Goal: Task Accomplishment & Management: Manage account settings

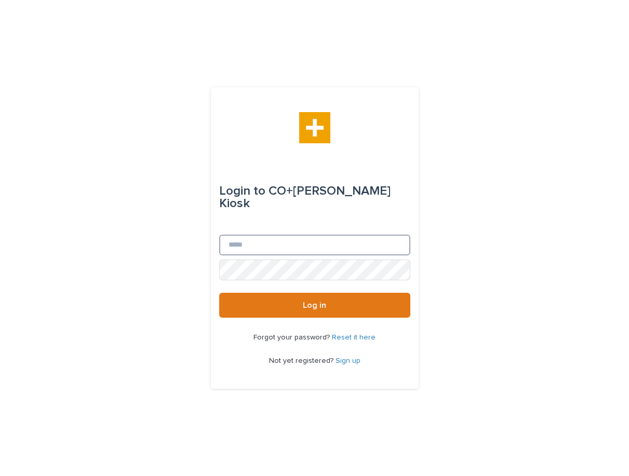
click at [265, 235] on input "Email" at bounding box center [314, 245] width 191 height 21
type input "**********"
click at [159, 293] on div "**********" at bounding box center [314, 238] width 629 height 476
click at [219, 293] on button "Log in" at bounding box center [314, 305] width 191 height 25
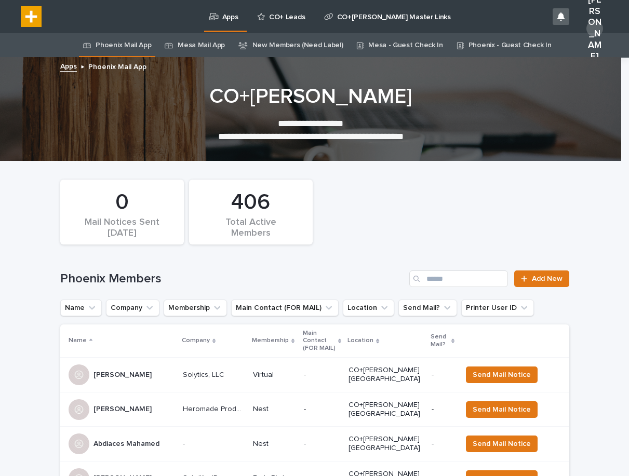
click at [283, 50] on link "New Members (Need Label)" at bounding box center [297, 45] width 91 height 24
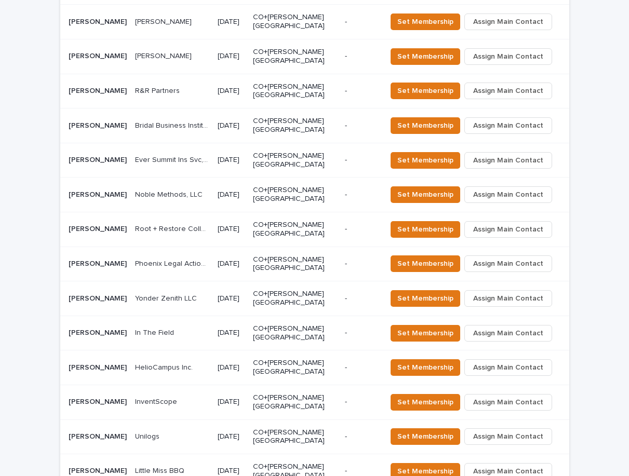
scroll to position [490, 0]
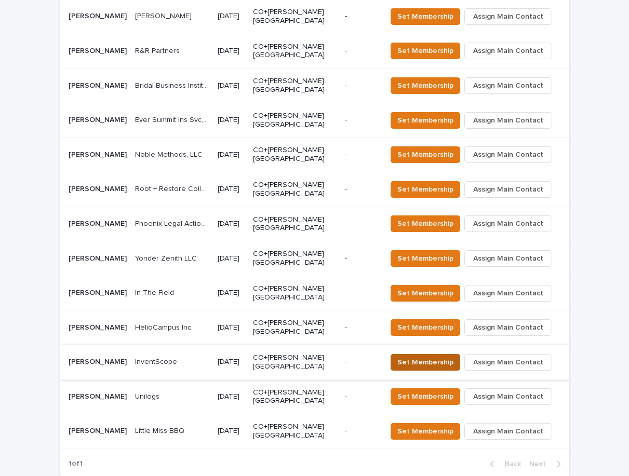
click at [446, 357] on span "Set Membership" at bounding box center [425, 362] width 56 height 10
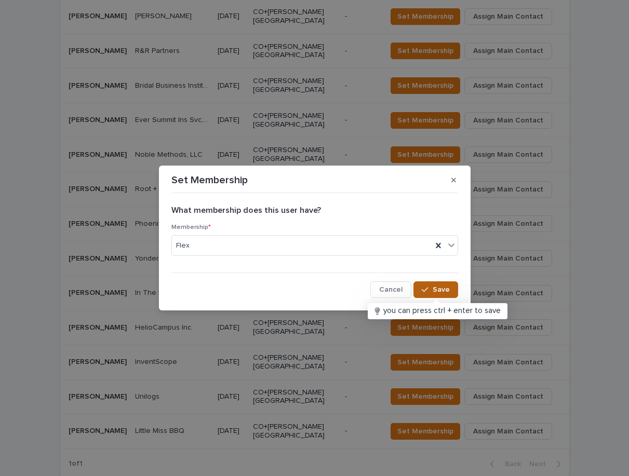
click at [428, 295] on button "Save" at bounding box center [435, 289] width 44 height 17
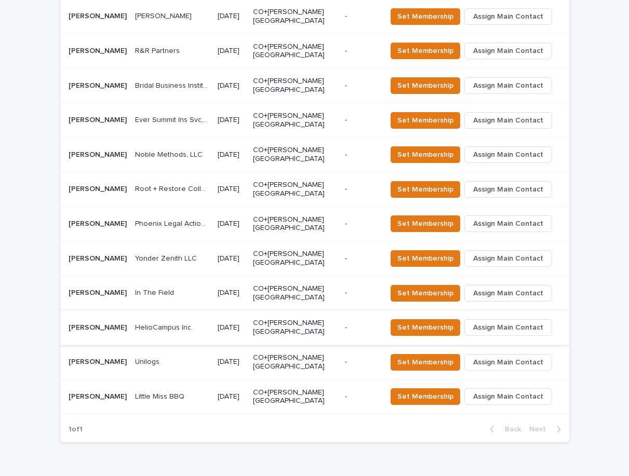
scroll to position [456, 0]
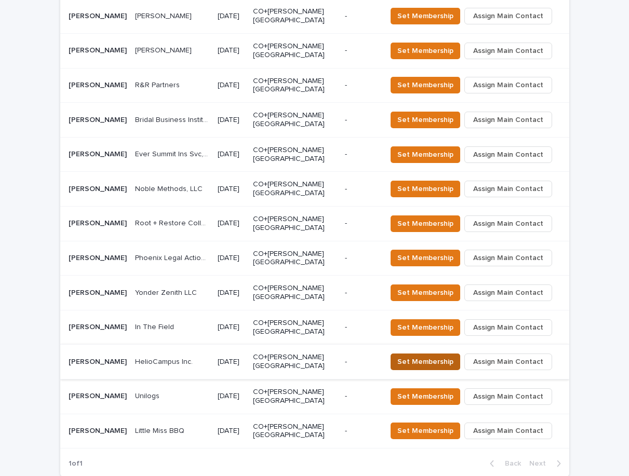
click at [419, 357] on span "Set Membership" at bounding box center [425, 362] width 56 height 10
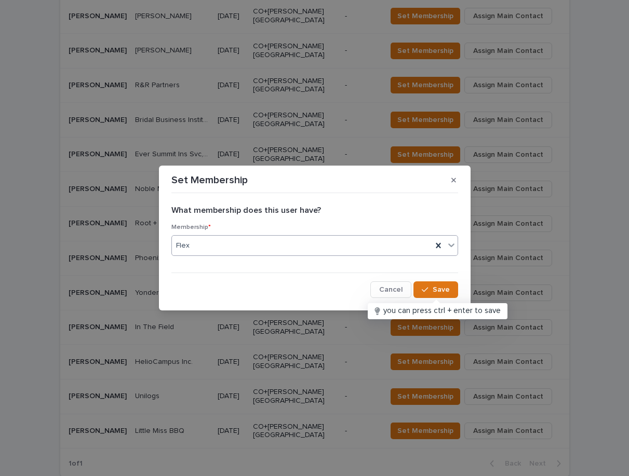
click at [239, 245] on div "Flex" at bounding box center [302, 245] width 260 height 17
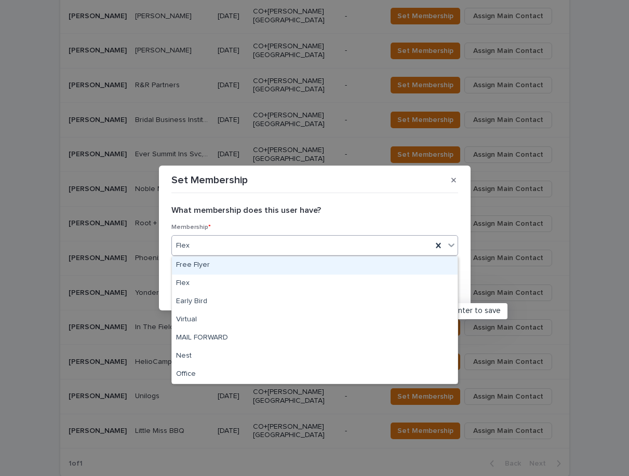
click at [234, 243] on div "Flex" at bounding box center [302, 245] width 260 height 17
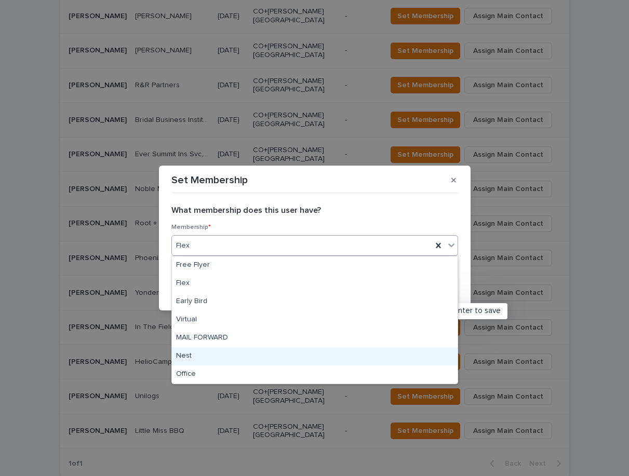
click at [193, 359] on div "Nest" at bounding box center [315, 356] width 286 height 18
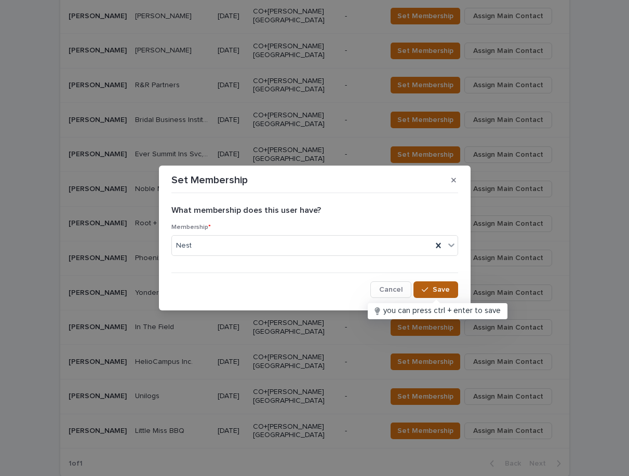
click at [442, 286] on button "Save" at bounding box center [435, 289] width 44 height 17
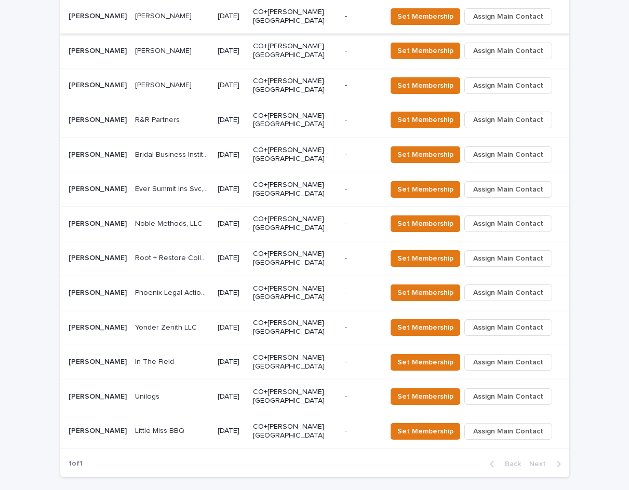
scroll to position [407, 0]
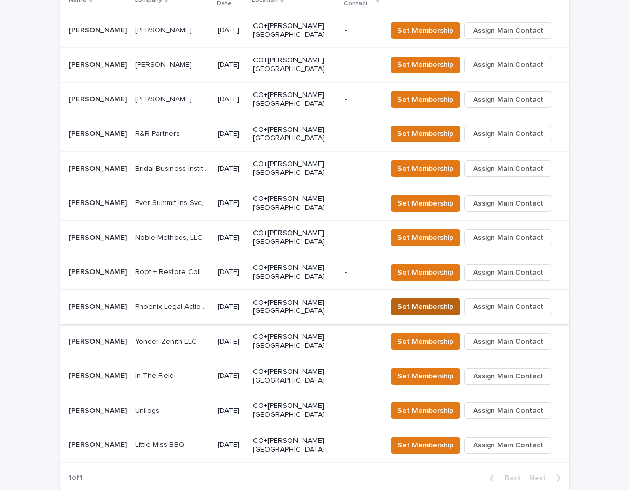
click at [406, 302] on span "Set Membership" at bounding box center [425, 307] width 56 height 10
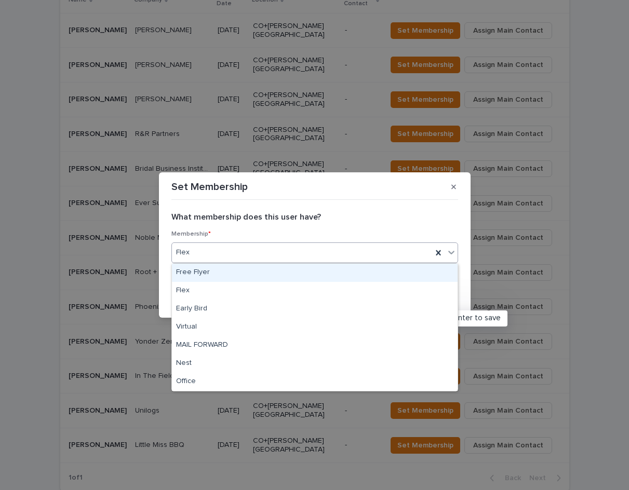
click at [237, 252] on div "Flex" at bounding box center [302, 252] width 260 height 17
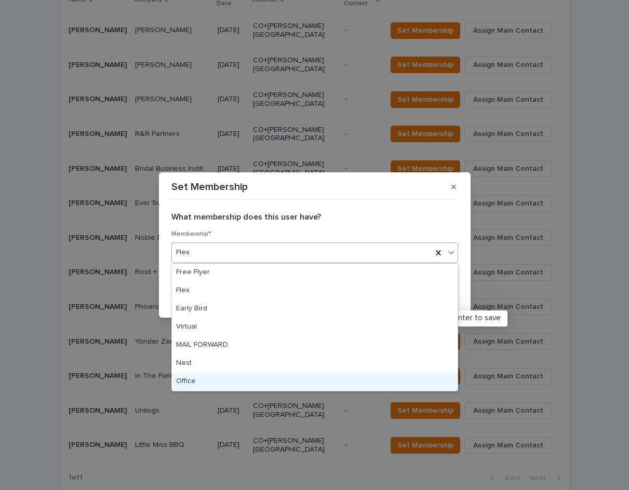
click at [212, 377] on div "Office" at bounding box center [315, 382] width 286 height 18
click at [212, 377] on div "Set Membership What membership does this user have? Membership * option Office …" at bounding box center [314, 245] width 629 height 490
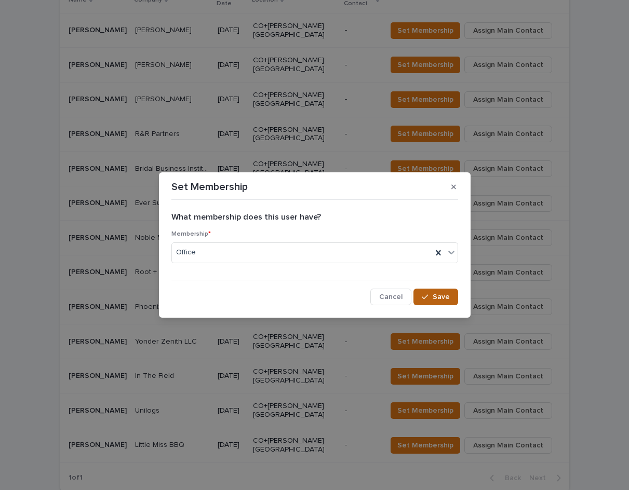
click at [435, 295] on span "Save" at bounding box center [440, 296] width 17 height 7
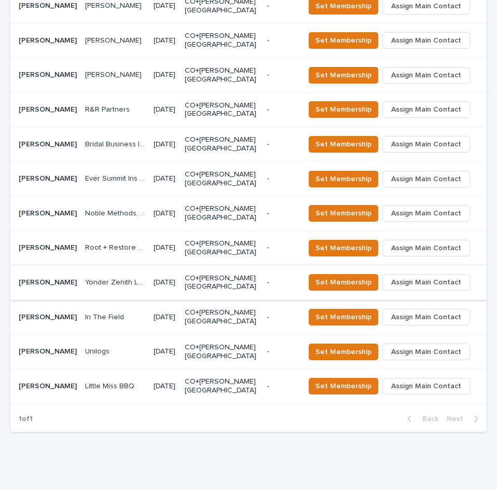
scroll to position [432, 0]
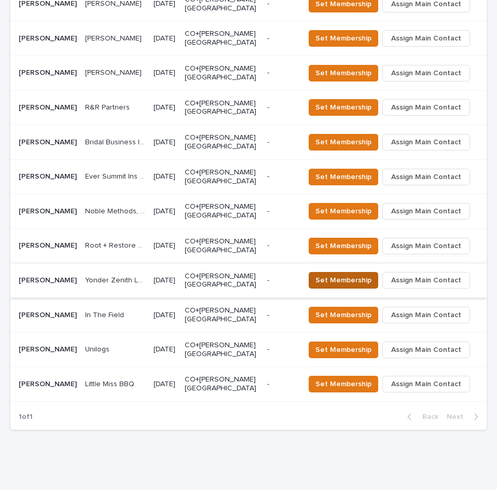
click at [357, 276] on span "Set Membership" at bounding box center [344, 280] width 56 height 10
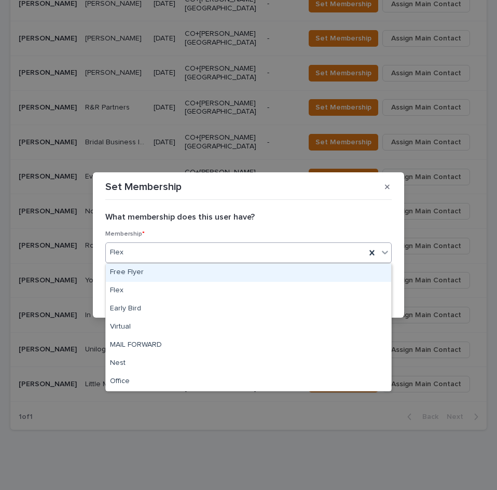
click at [254, 251] on div "Flex" at bounding box center [236, 252] width 260 height 17
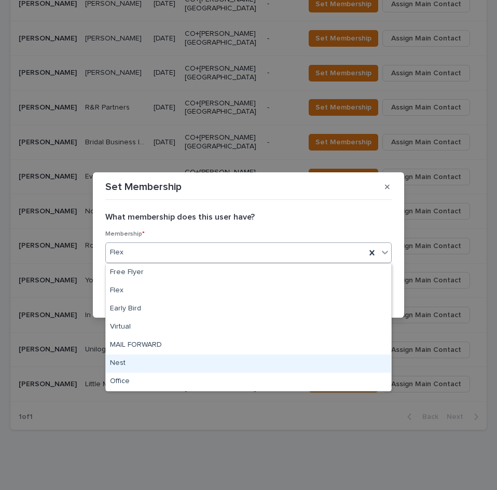
click at [145, 366] on div "Nest" at bounding box center [249, 364] width 286 height 18
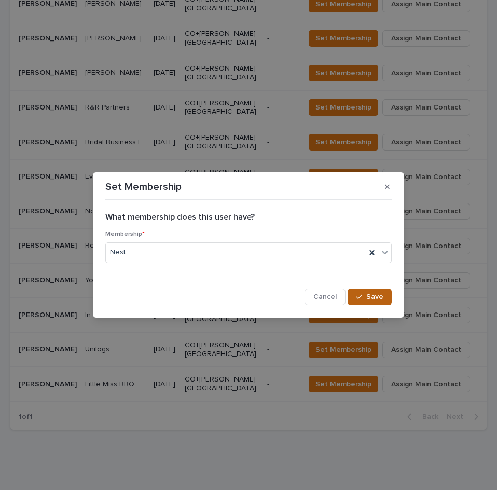
click at [369, 297] on span "Save" at bounding box center [375, 296] width 17 height 7
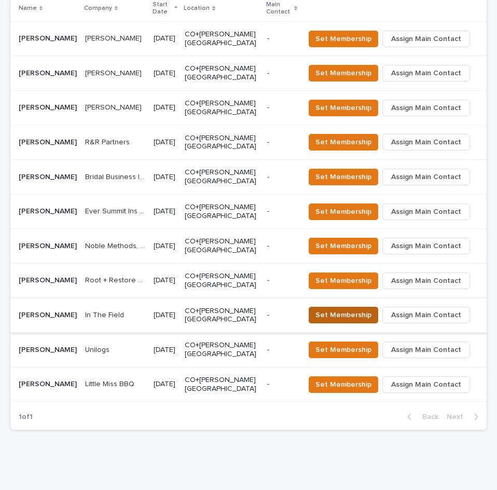
scroll to position [398, 0]
click at [323, 310] on span "Set Membership" at bounding box center [344, 315] width 56 height 10
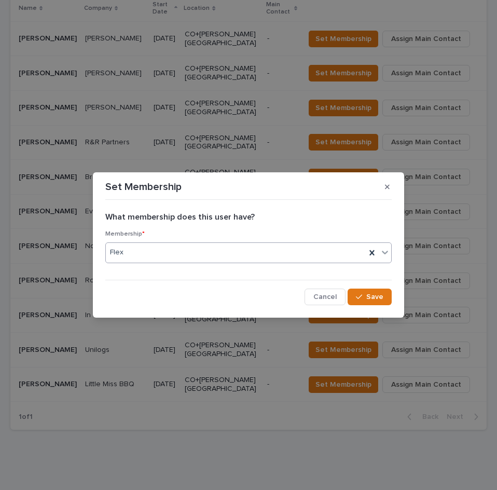
click at [239, 257] on div "Flex" at bounding box center [236, 252] width 260 height 17
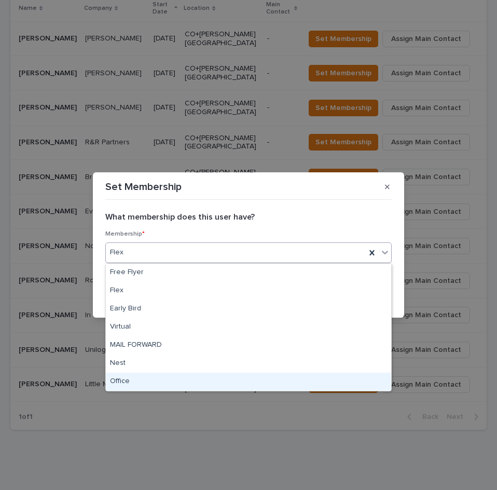
click at [227, 382] on div "Office" at bounding box center [249, 382] width 286 height 18
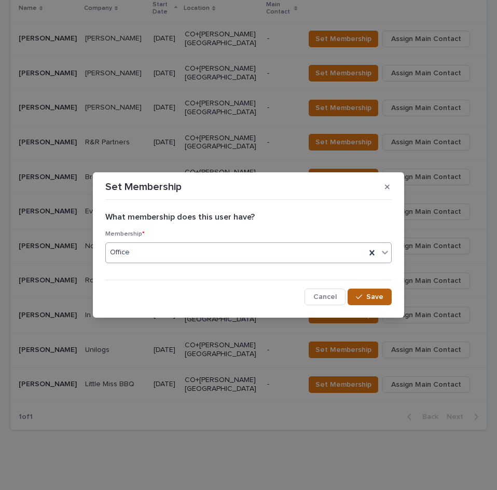
click at [362, 297] on icon "button" at bounding box center [359, 296] width 6 height 7
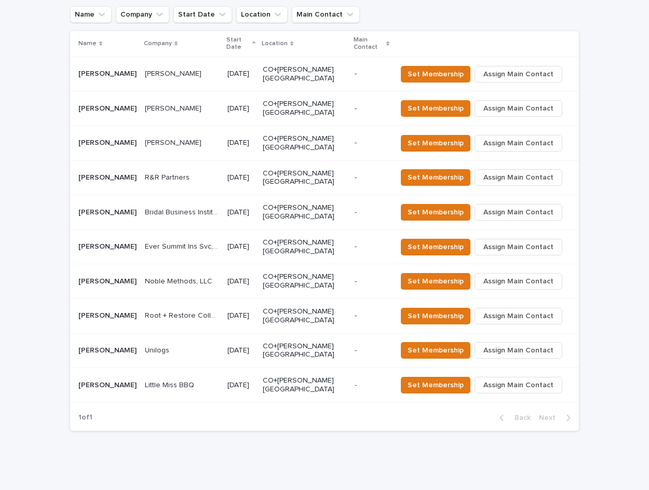
scroll to position [312, 0]
